Goal: Transaction & Acquisition: Purchase product/service

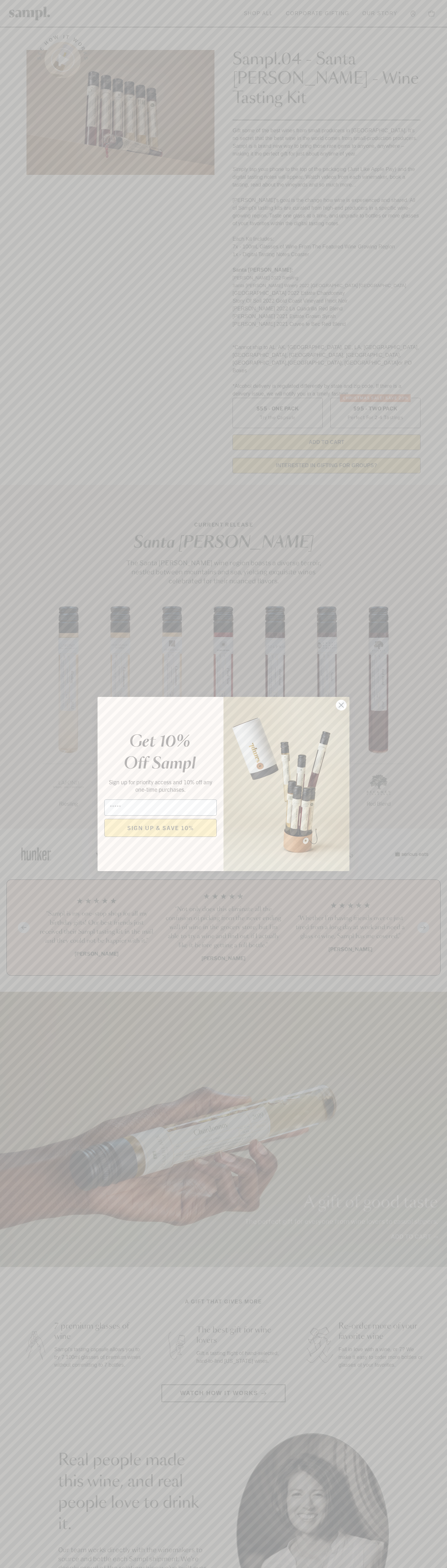
click at [341, 705] on icon "Close dialog" at bounding box center [341, 705] width 4 height 4
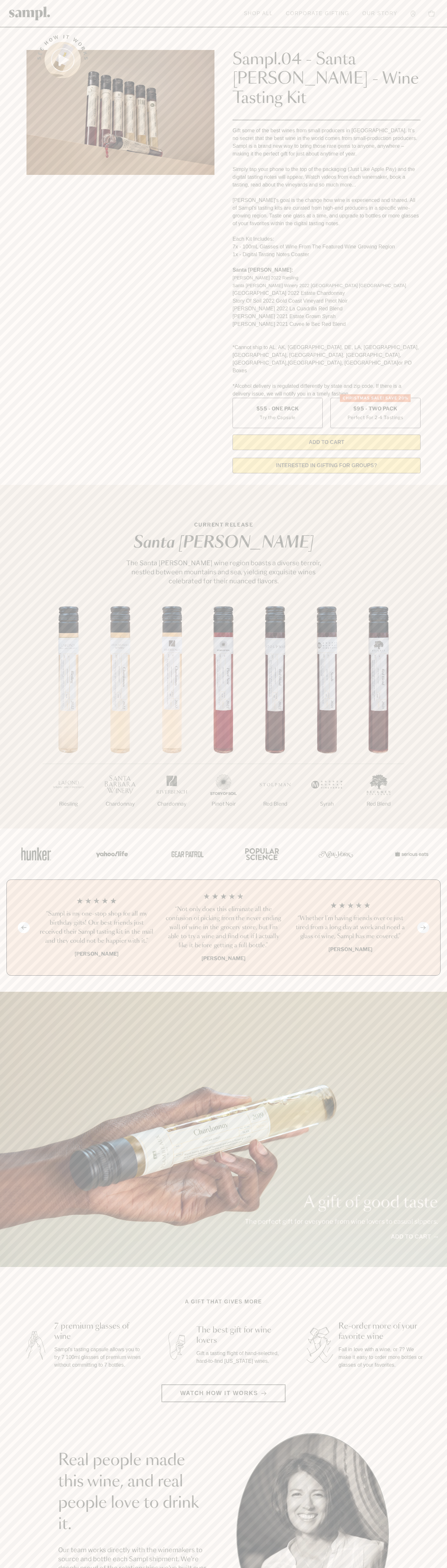
click at [252, 14] on link "Shop All" at bounding box center [258, 13] width 35 height 14
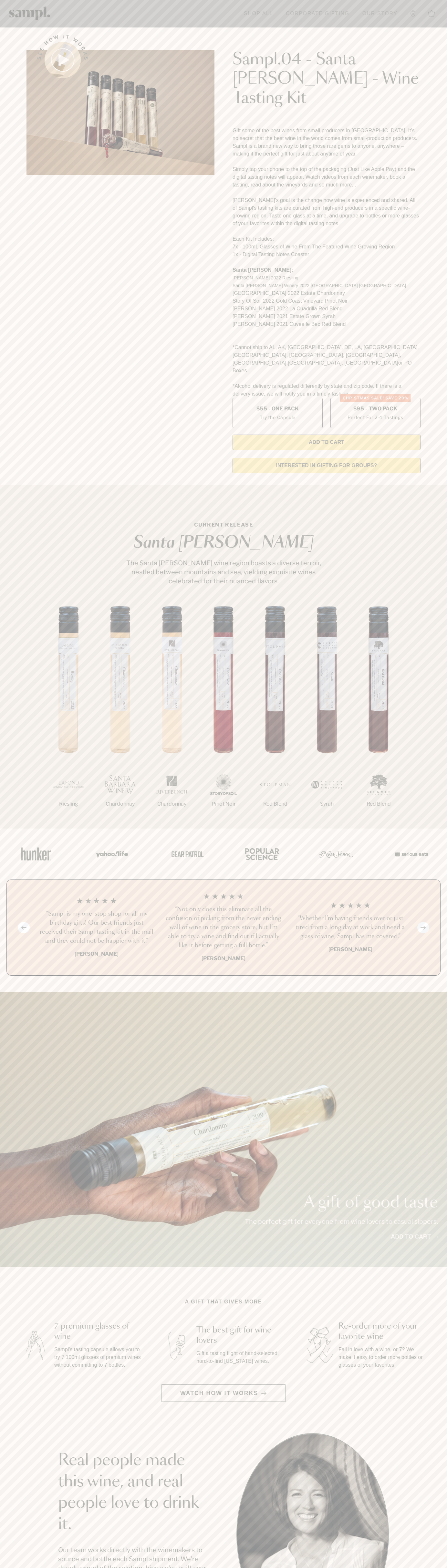
click at [436, 1057] on div "A gift of good taste The perfect gift for everyone from wine lovers to casual s…" at bounding box center [224, 1129] width 447 height 275
click at [211, 1567] on html "Skip to main content Toggle navigation menu Shop All Corporate Gifting Our Stor…" at bounding box center [224, 1304] width 447 height 2608
click at [2, 1353] on section "A gift that gives more 7 premium glasses of wine Sampl's tasting capsule allows…" at bounding box center [224, 1349] width 447 height 104
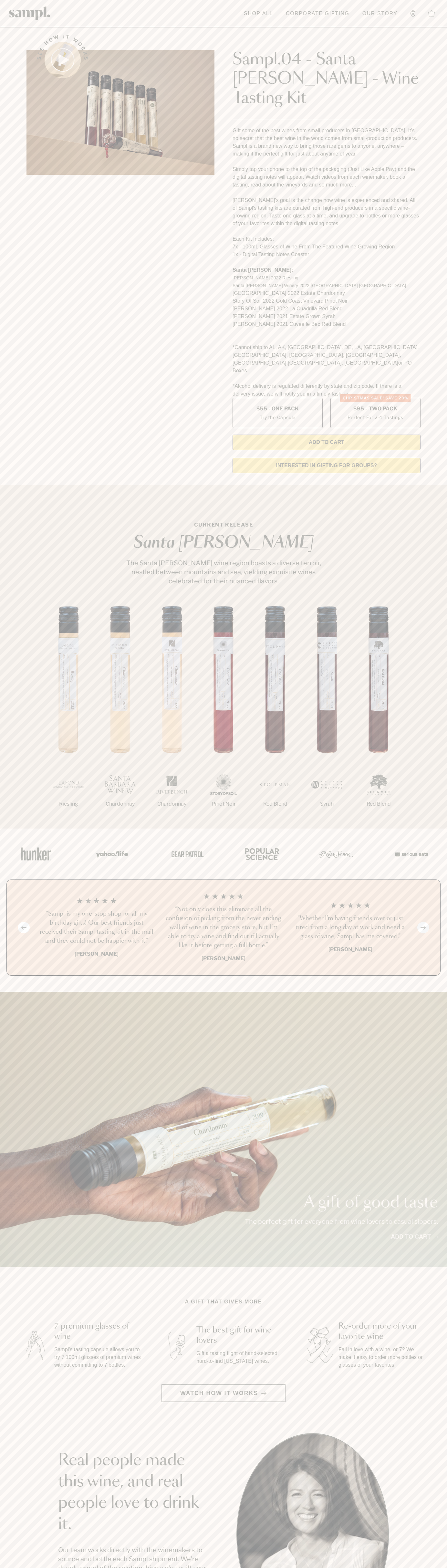
click at [375, 398] on label "Christmas SALE! Save 20% $95 - Two Pack Perfect For 2-4 Tastings" at bounding box center [375, 413] width 90 height 30
